Goal: Information Seeking & Learning: Compare options

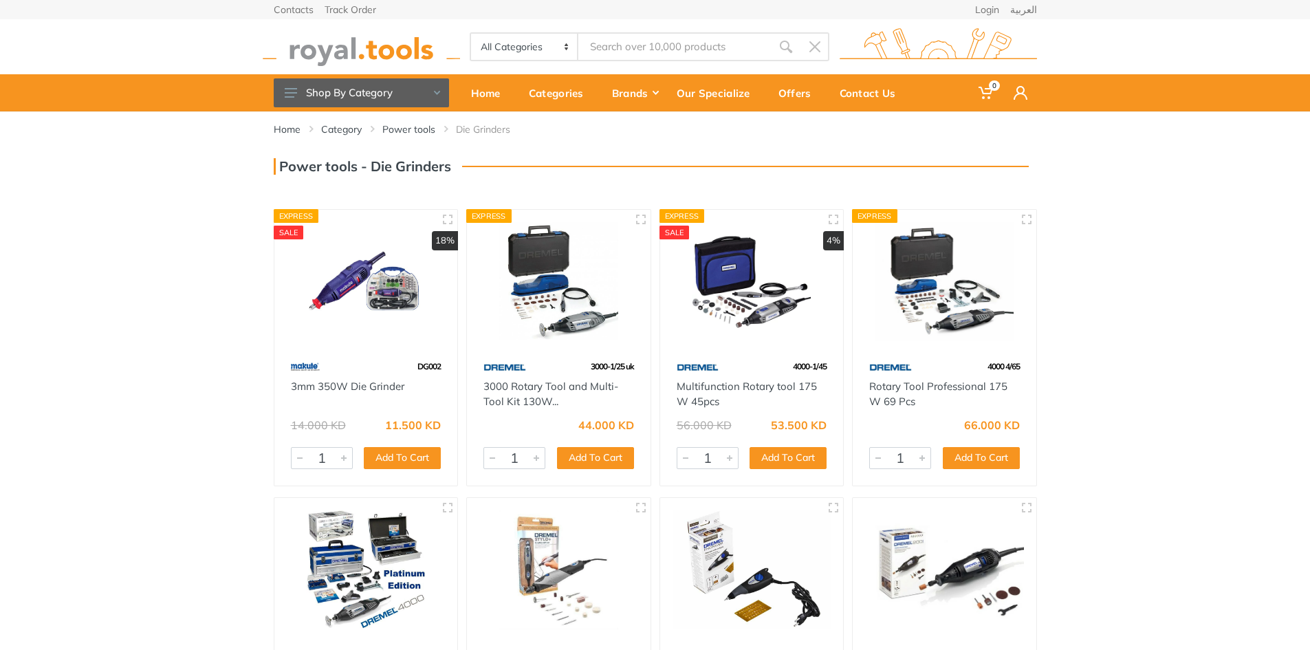
click at [308, 368] on img at bounding box center [305, 367] width 29 height 24
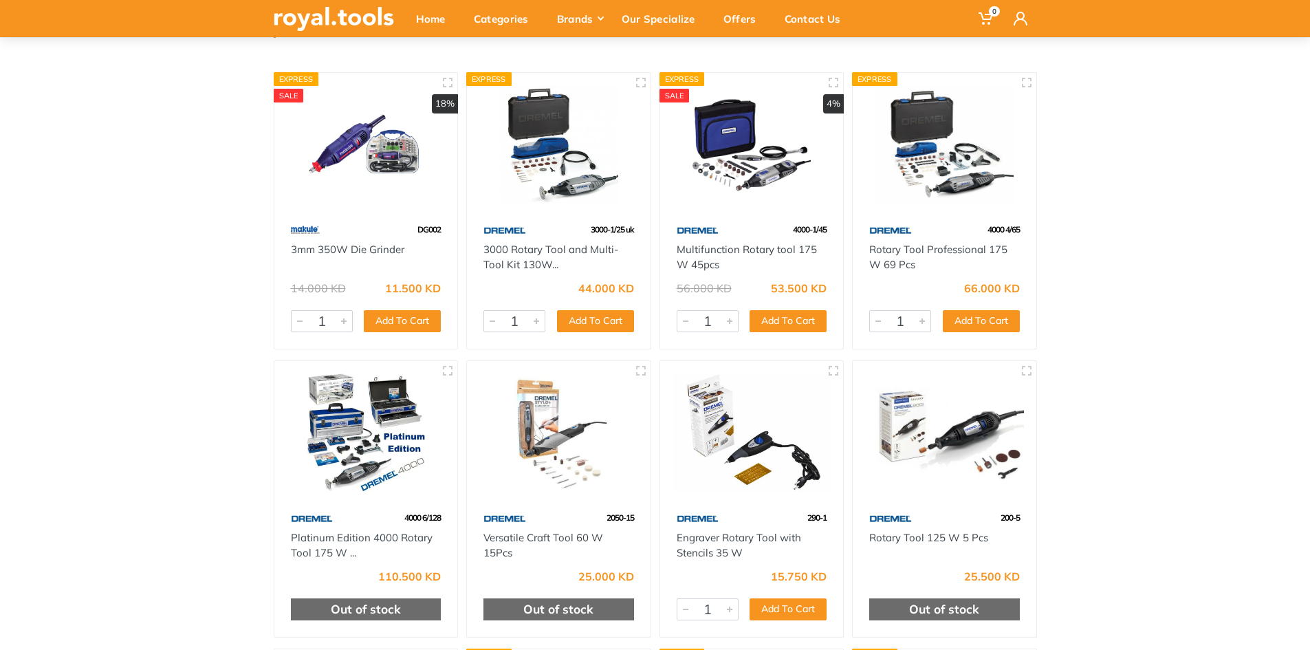
scroll to position [137, 0]
click at [340, 245] on link "3mm 350W Die Grinder" at bounding box center [347, 248] width 113 height 13
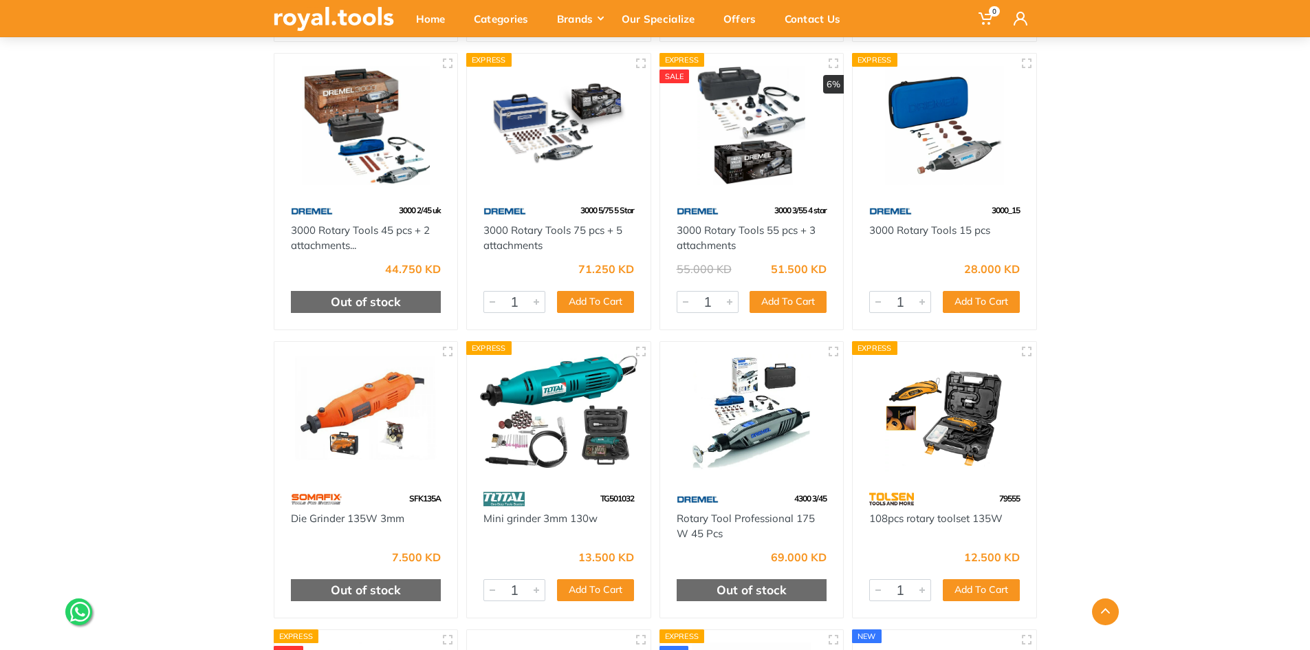
scroll to position [756, 0]
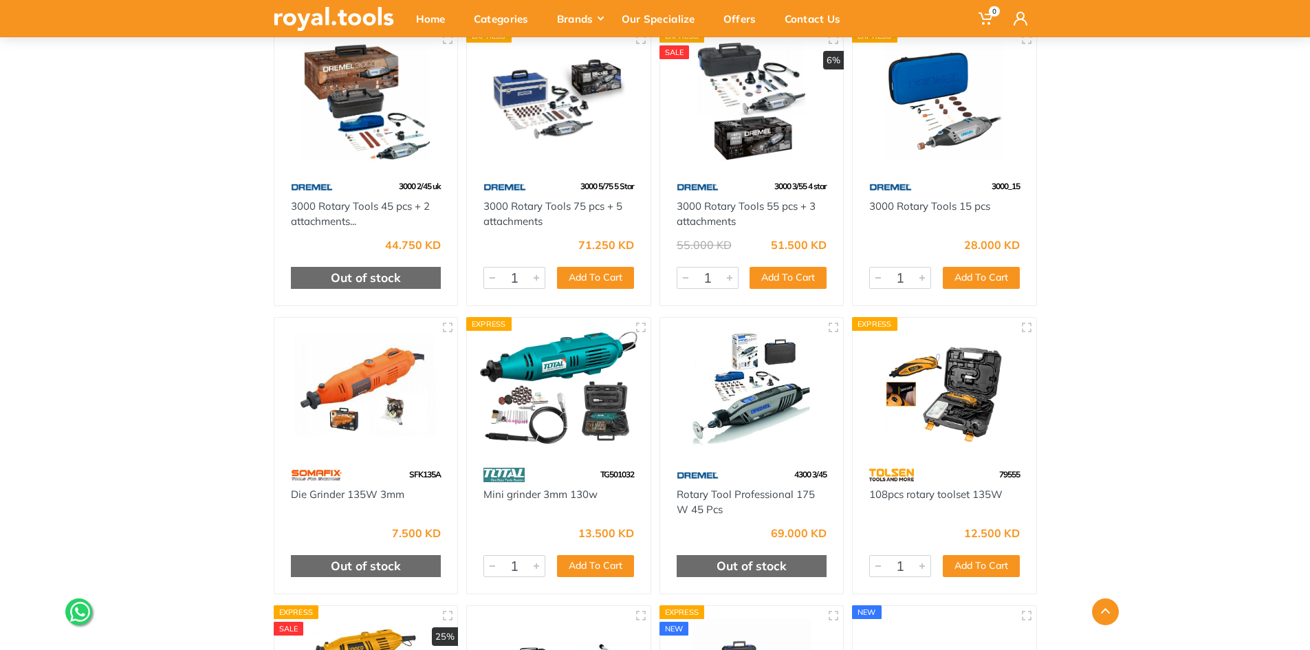
click at [748, 402] on img at bounding box center [751, 389] width 159 height 119
